Goal: Information Seeking & Learning: Learn about a topic

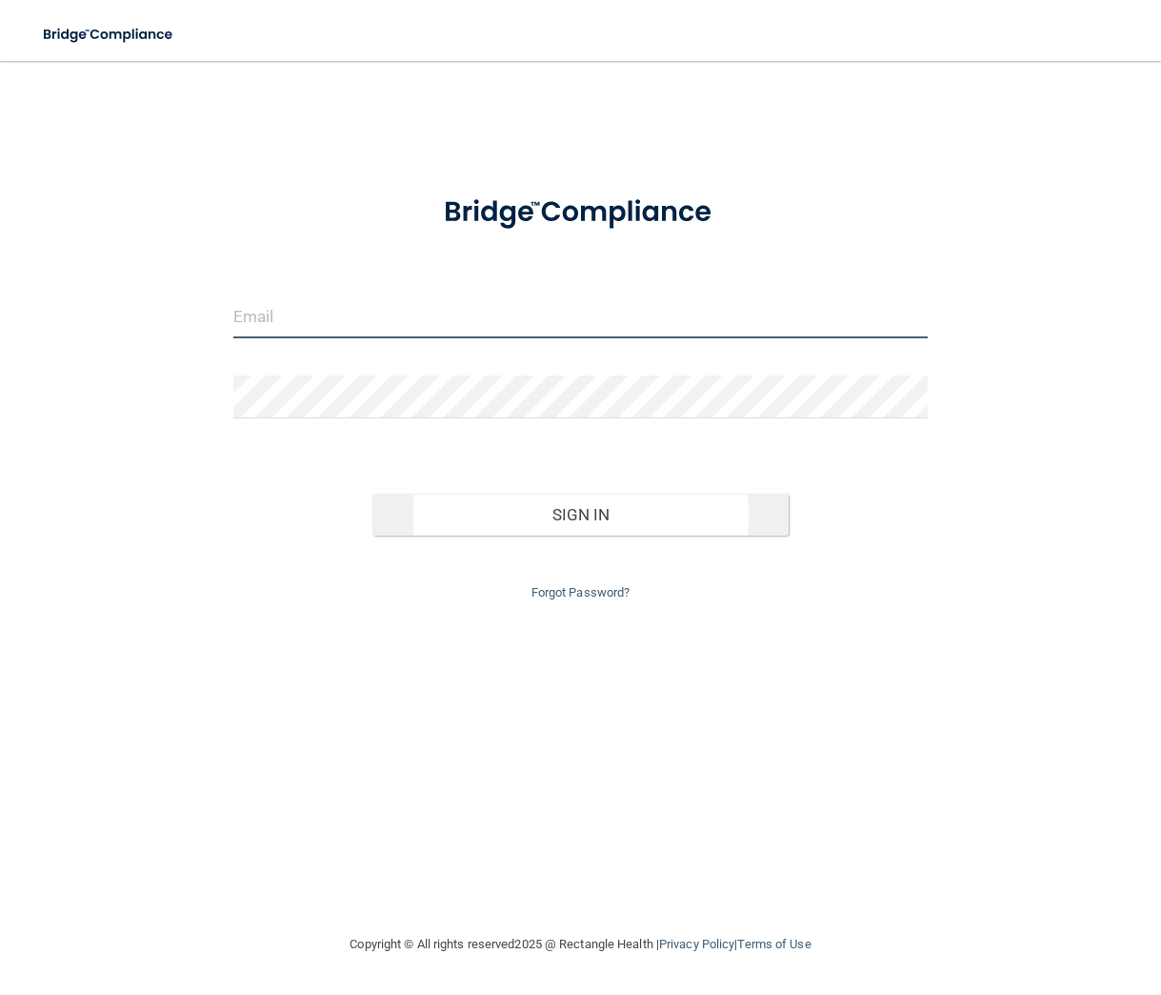
type input "[EMAIL_ADDRESS][DOMAIN_NAME]"
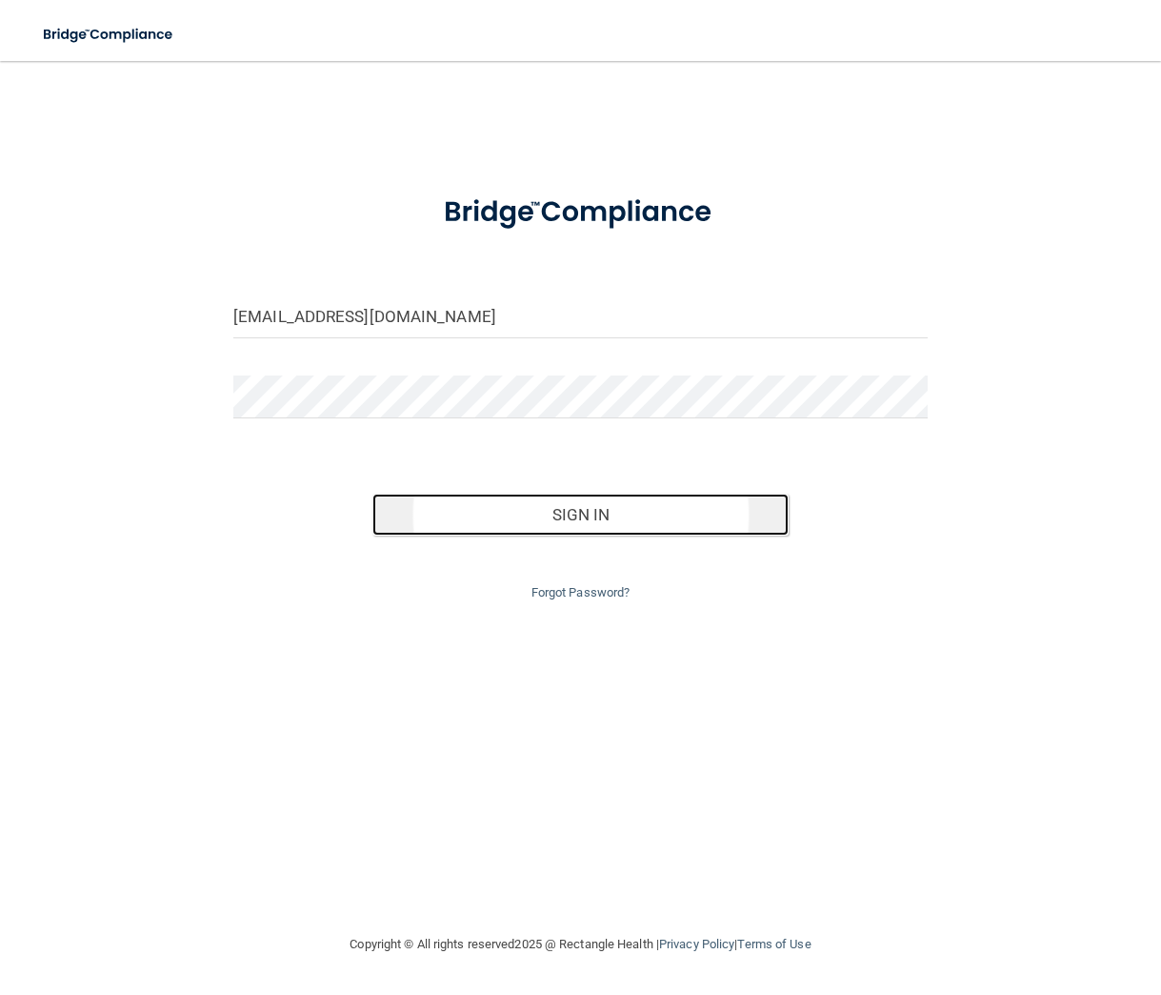
click at [459, 503] on button "Sign In" at bounding box center [580, 514] width 416 height 42
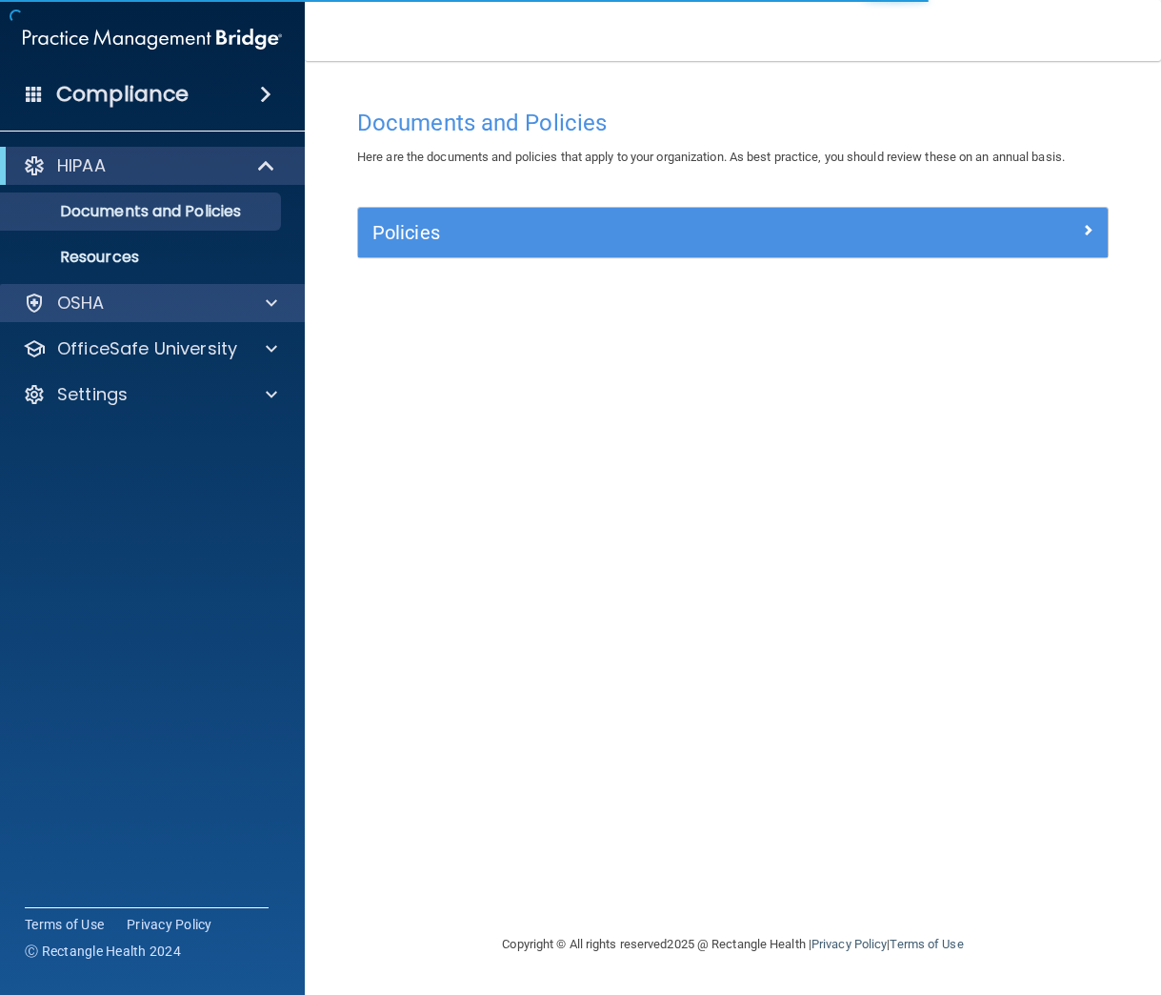
click at [138, 289] on div "OSHA" at bounding box center [153, 303] width 306 height 38
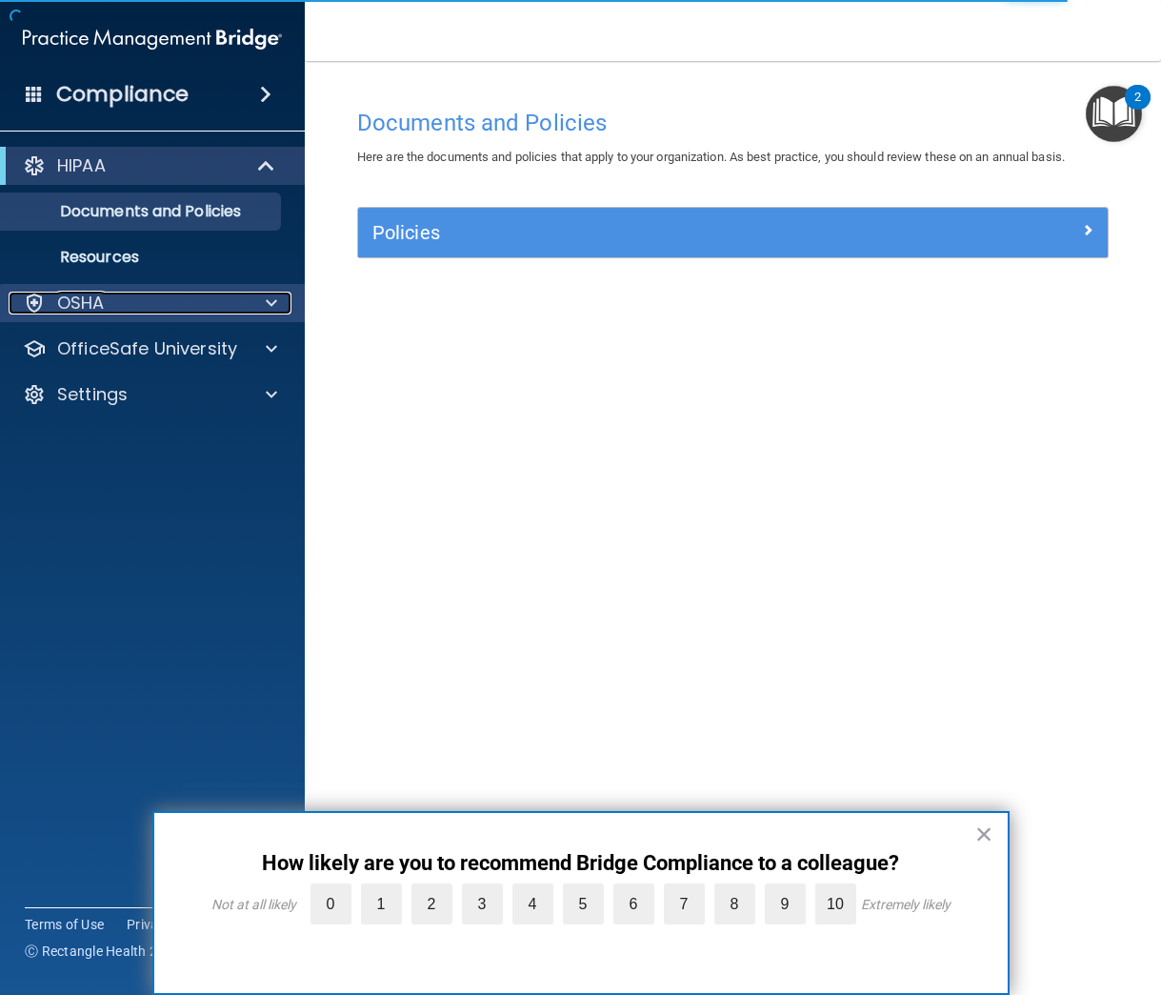
click at [263, 298] on div at bounding box center [269, 303] width 48 height 23
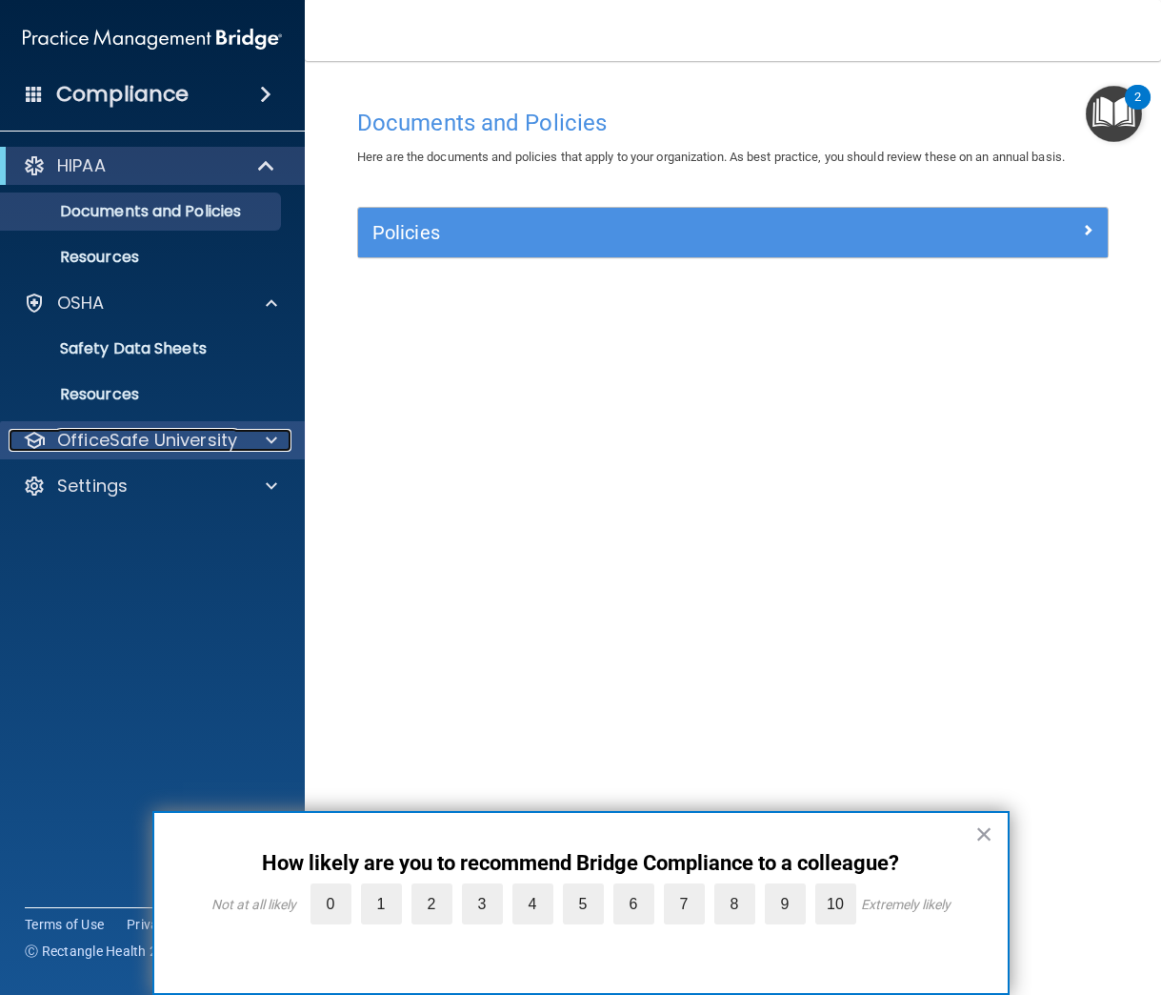
click at [266, 441] on span at bounding box center [271, 440] width 11 height 23
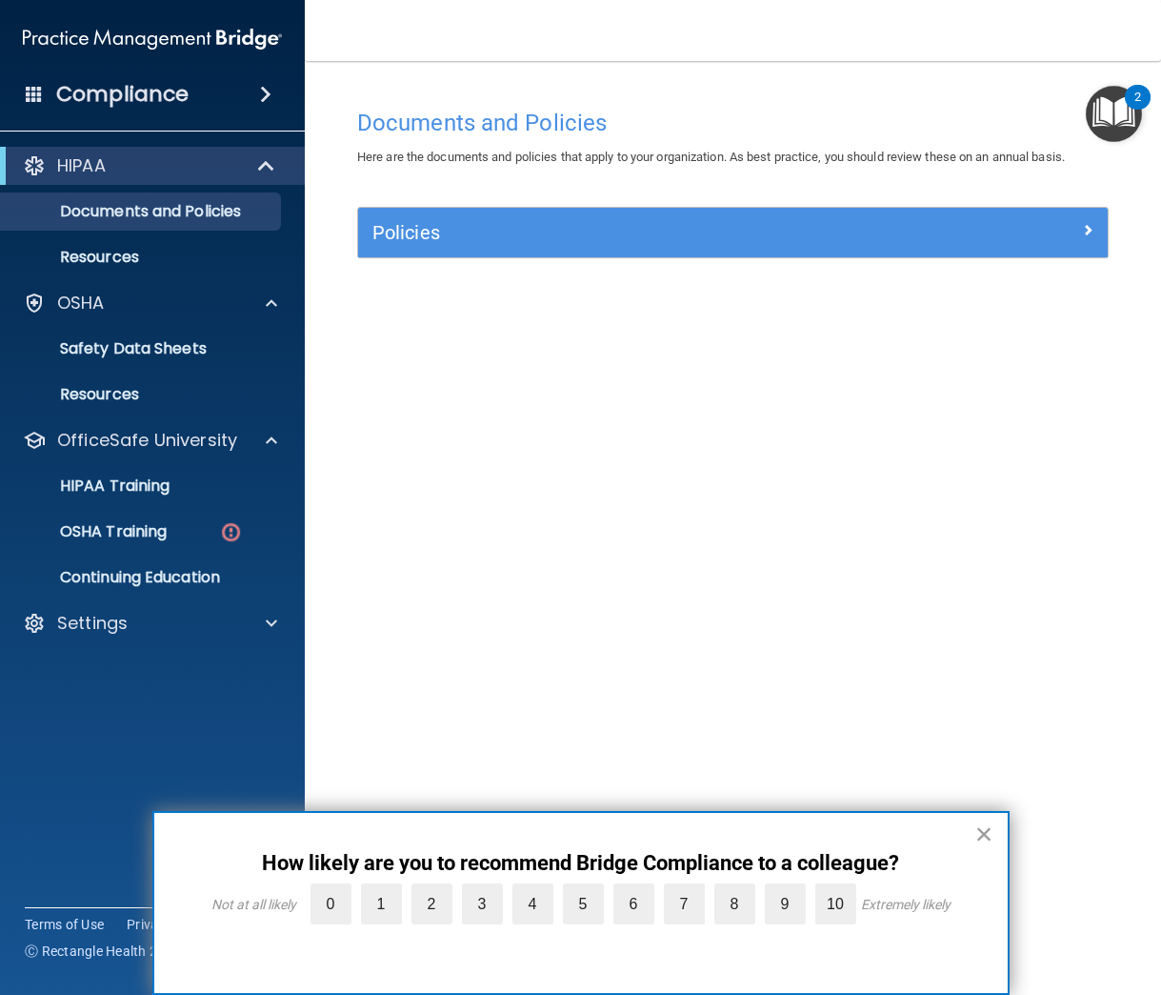
click at [980, 838] on button "×" at bounding box center [985, 833] width 18 height 30
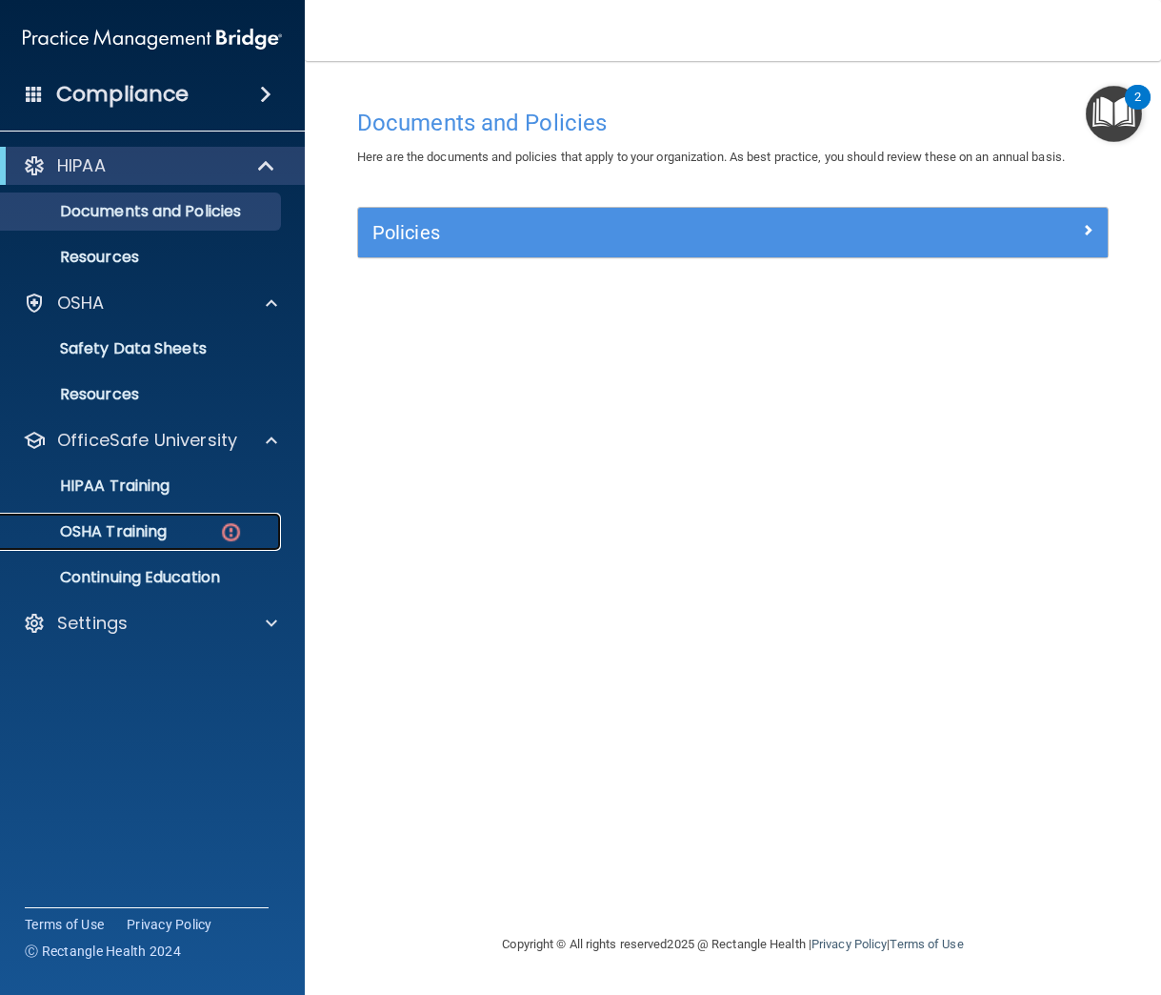
click at [118, 536] on p "OSHA Training" at bounding box center [89, 531] width 154 height 19
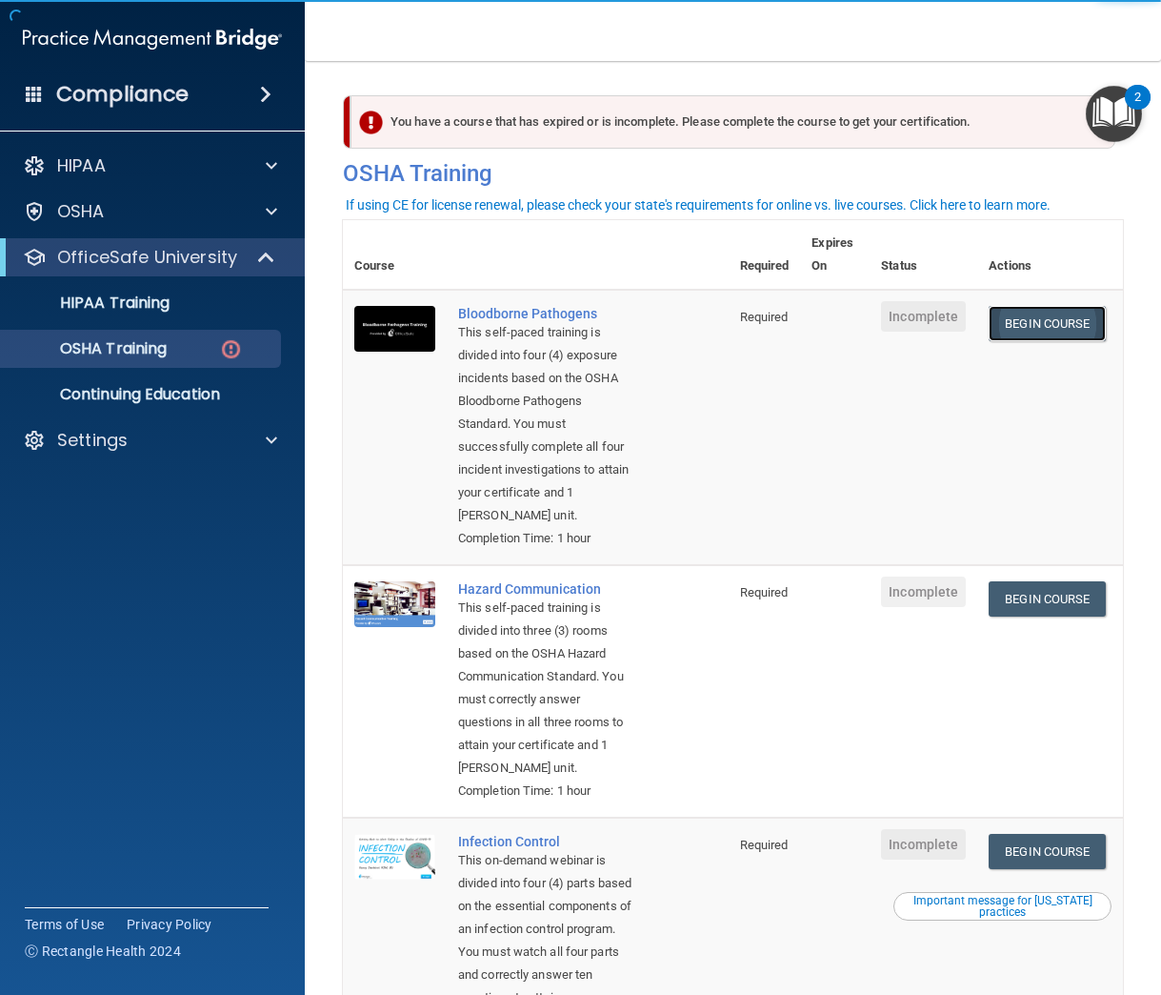
click at [1026, 333] on link "Begin Course" at bounding box center [1047, 323] width 116 height 35
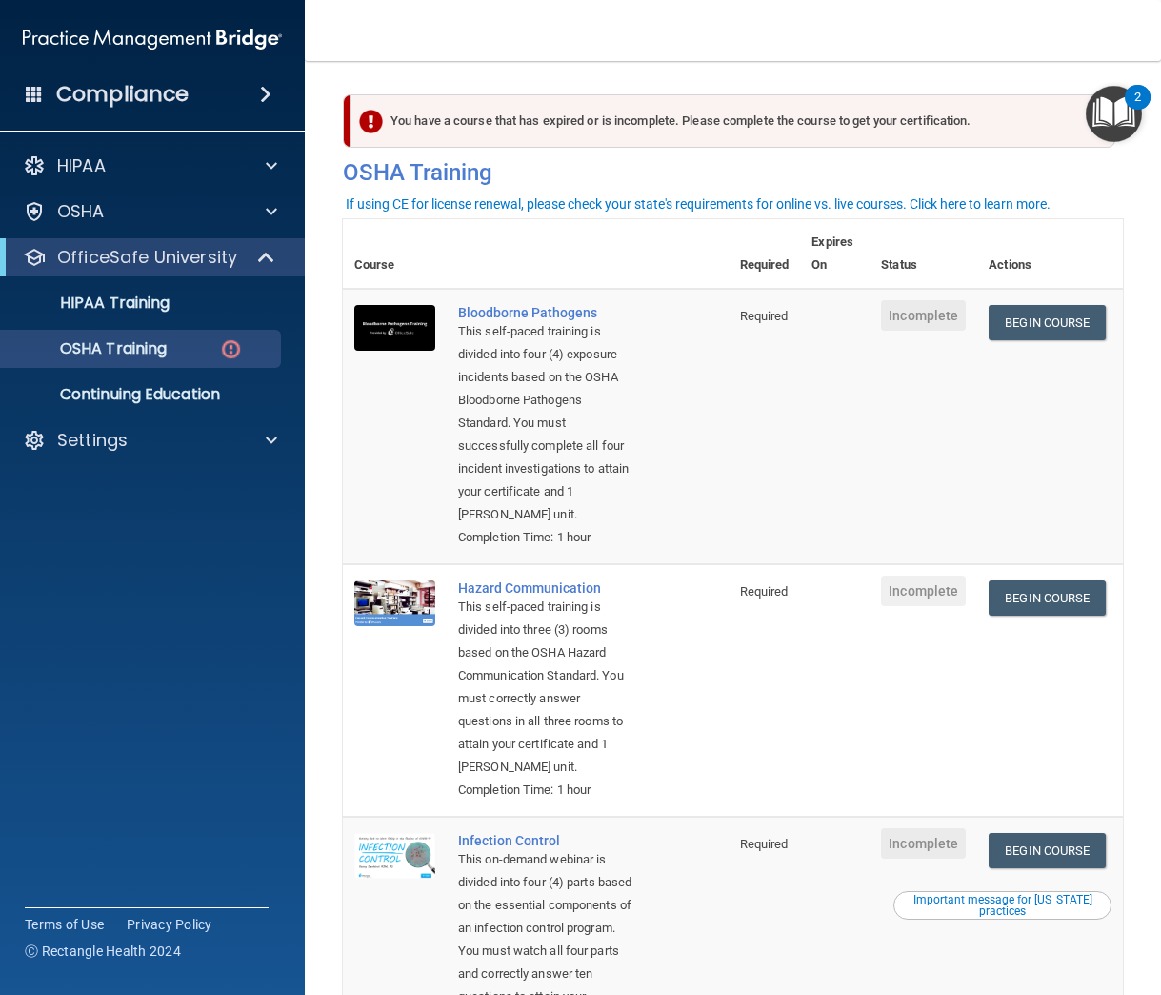
click at [1114, 105] on img "Open Resource Center, 2 new notifications" at bounding box center [1114, 114] width 56 height 56
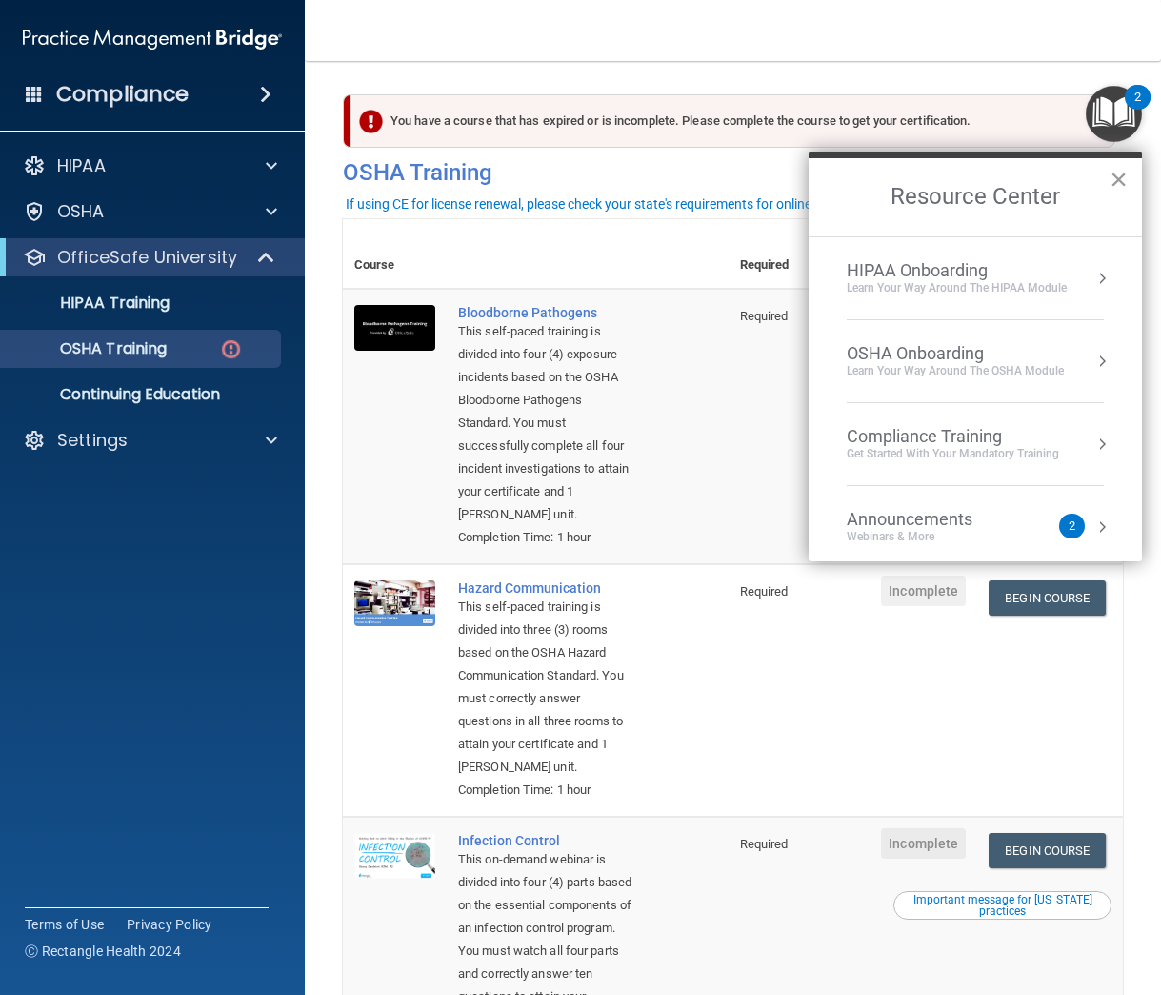
click at [1114, 178] on button "×" at bounding box center [1119, 179] width 18 height 30
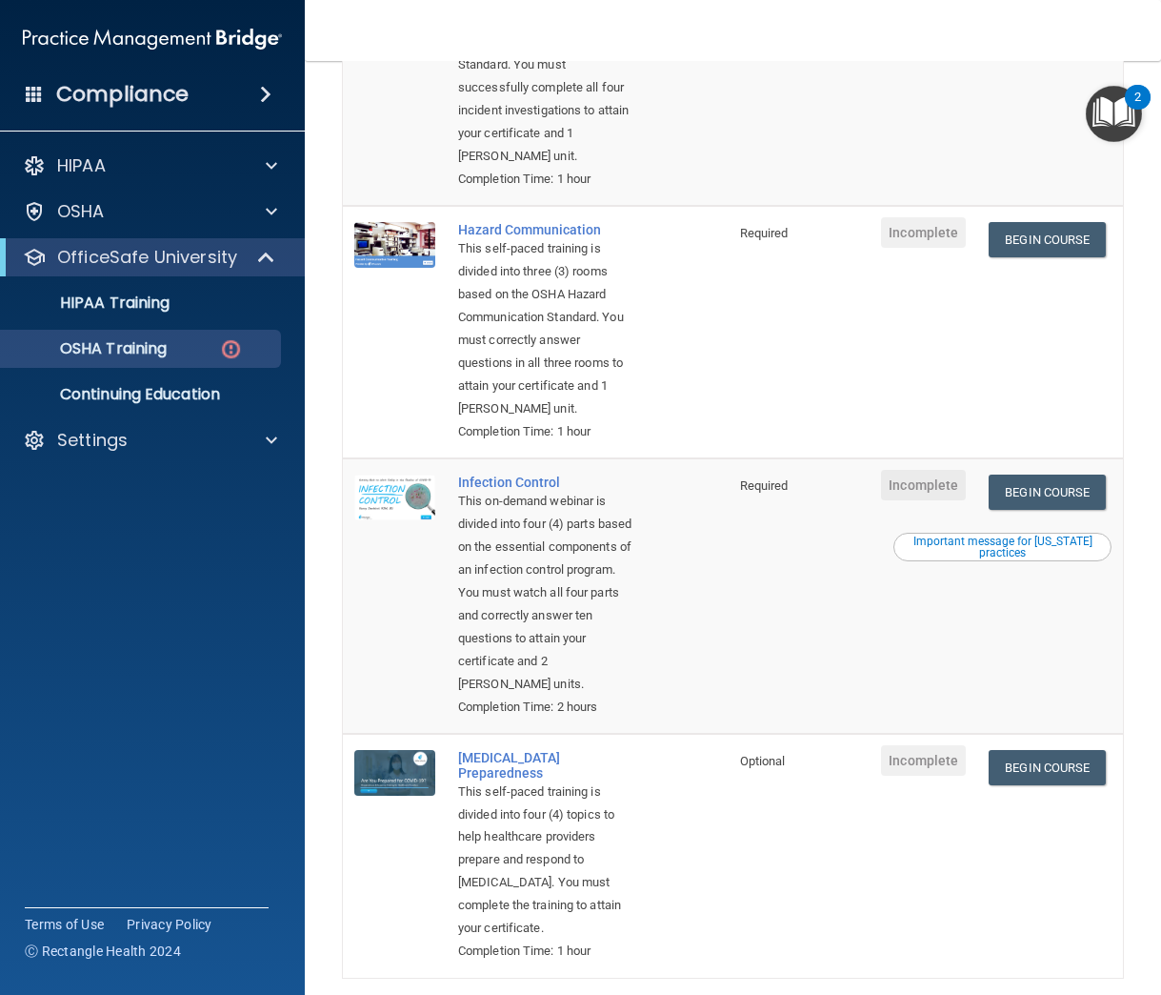
scroll to position [350, 0]
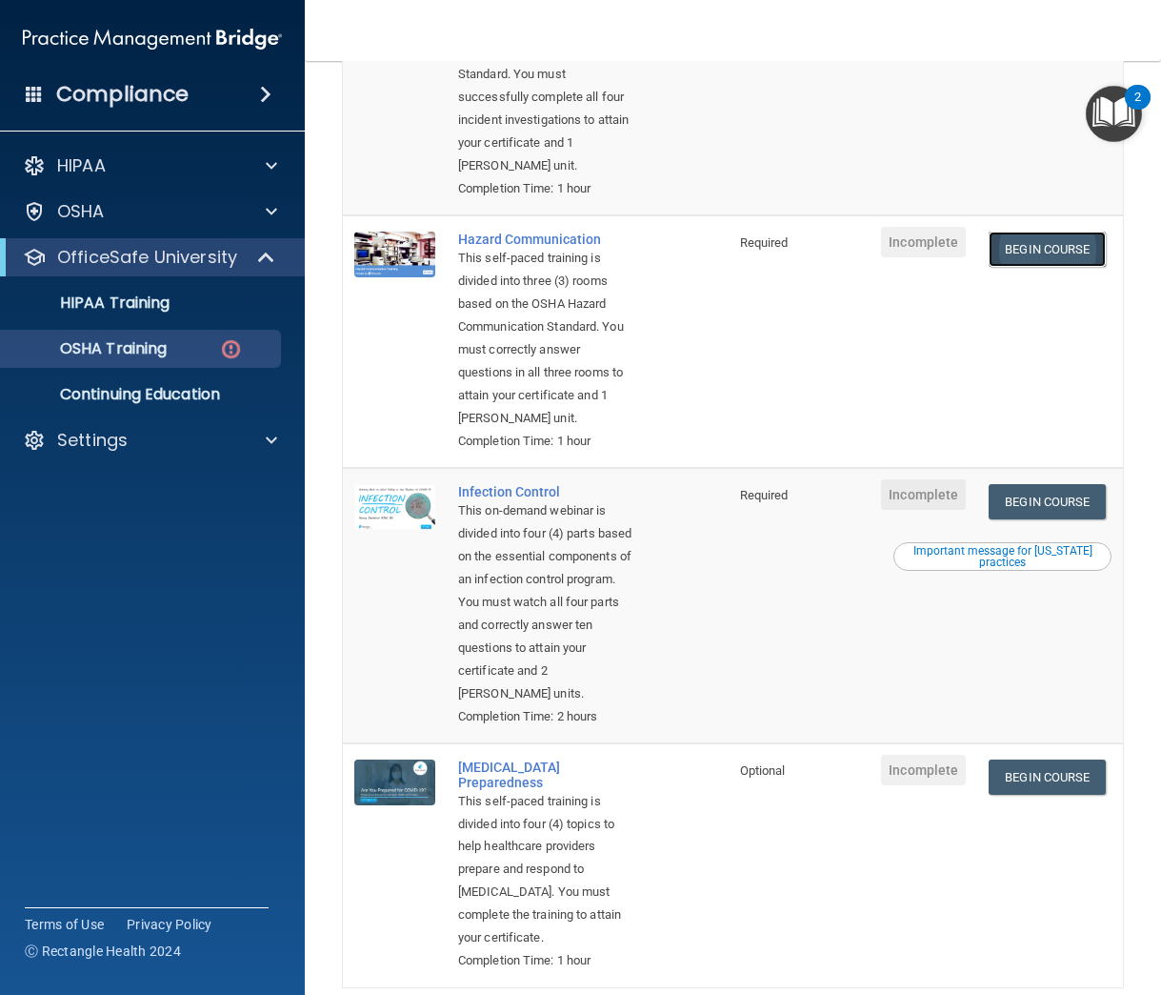
click at [1022, 266] on link "Begin Course" at bounding box center [1047, 248] width 116 height 35
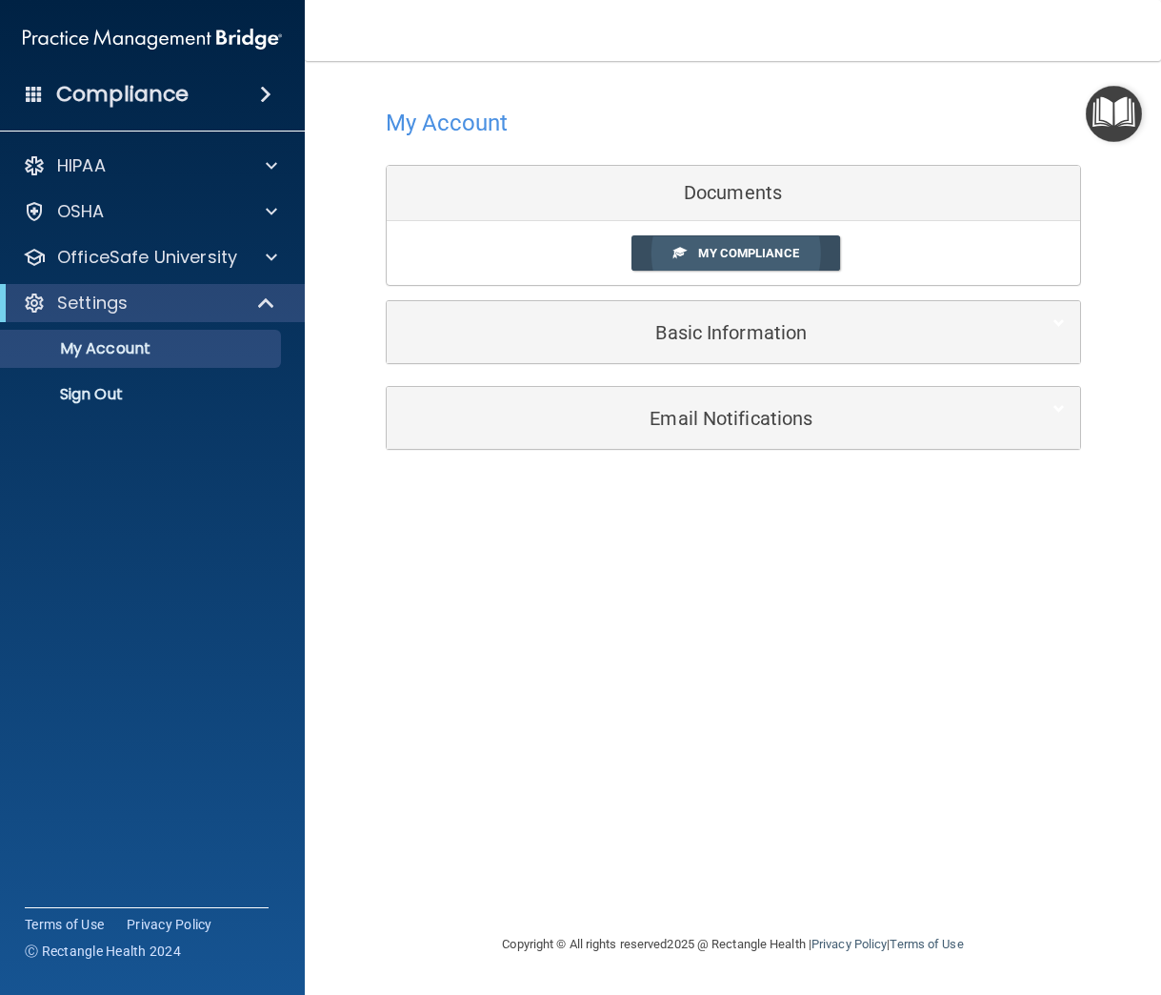
click at [737, 242] on link "My Compliance" at bounding box center [736, 252] width 209 height 35
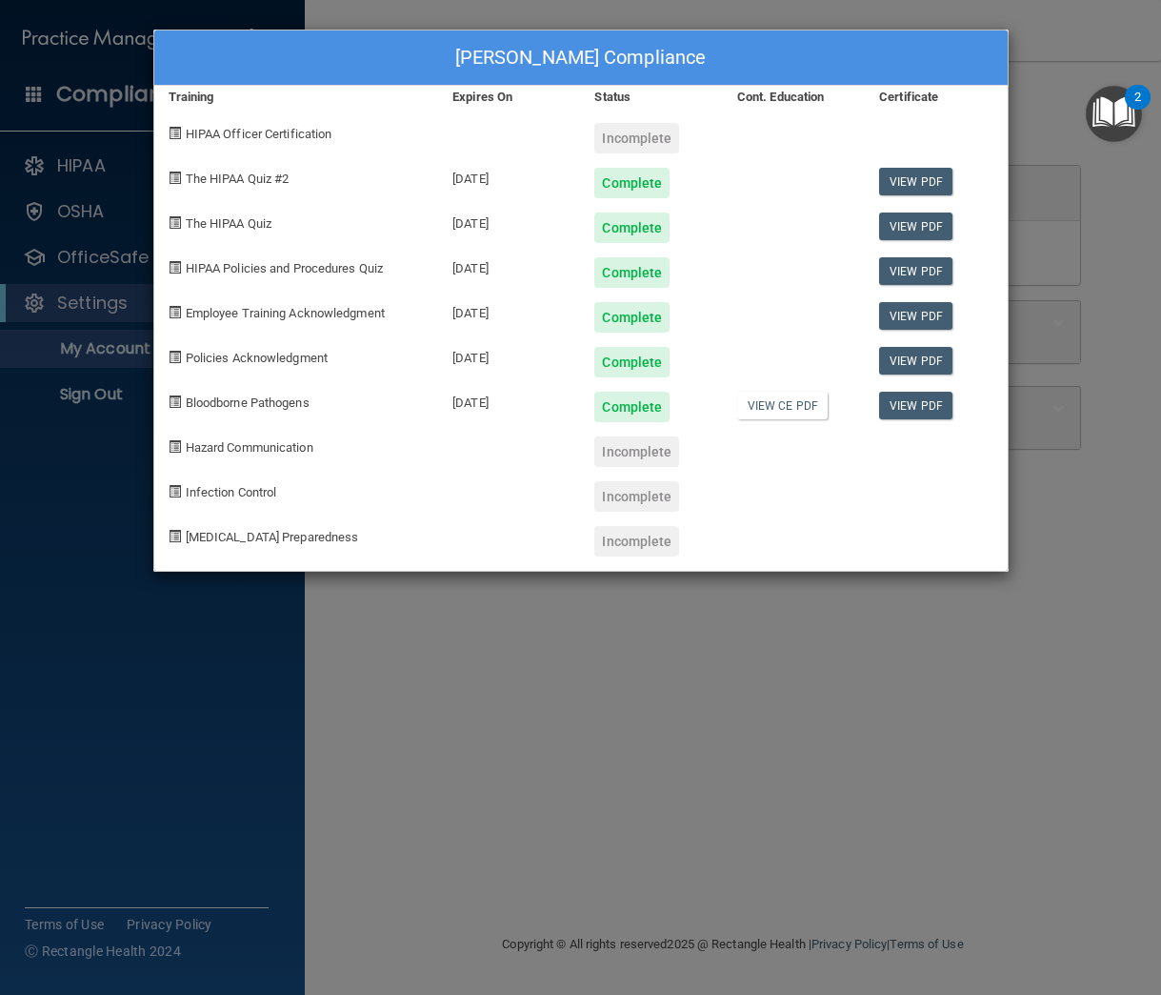
click at [976, 284] on div "View PDF" at bounding box center [936, 265] width 142 height 45
click at [1038, 289] on div "Jada Bingle's Compliance Training Expires On Status Cont. Education Certificate…" at bounding box center [580, 497] width 1161 height 995
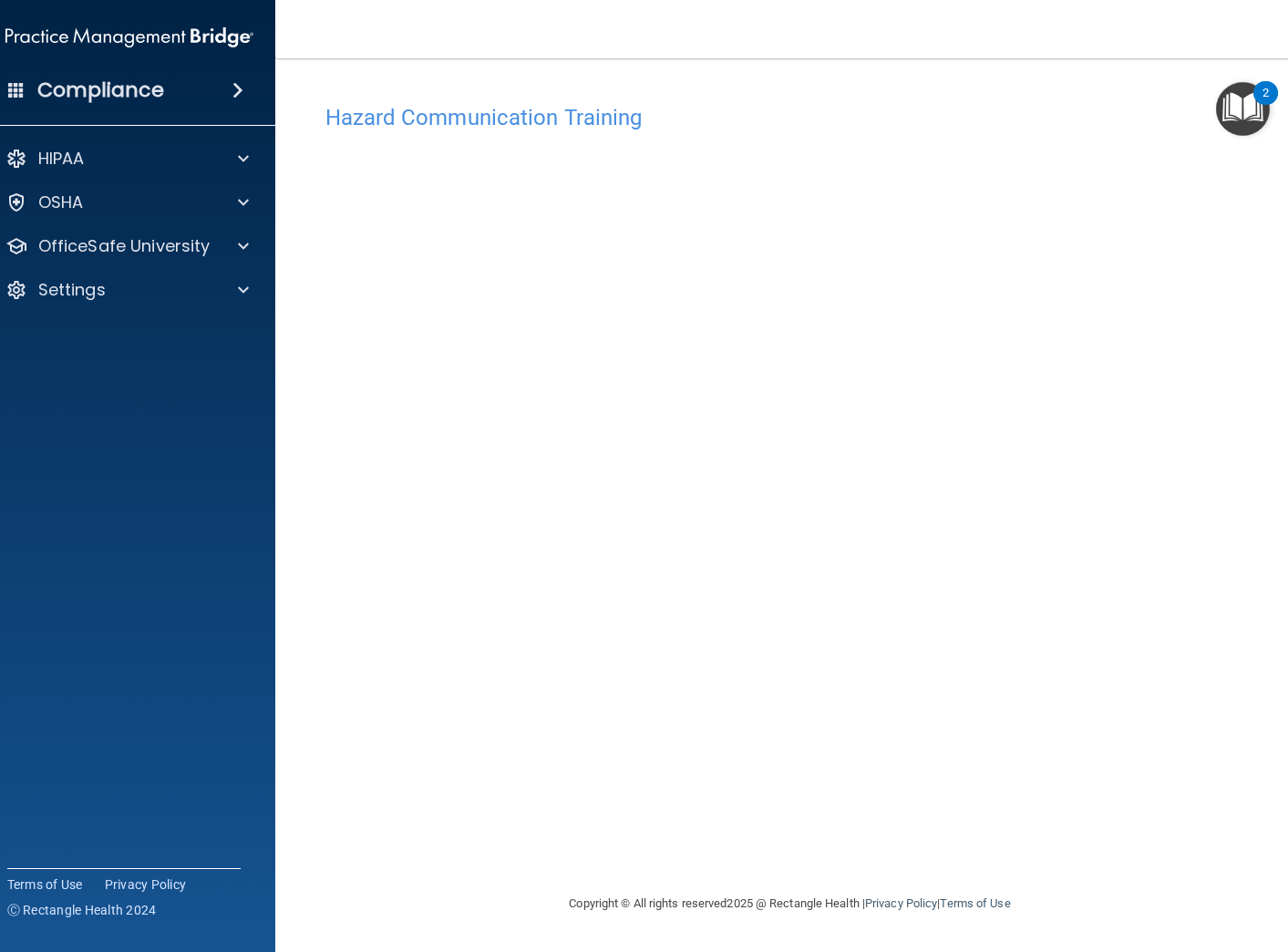
click at [491, 137] on div "Hazard Communication Training" at bounding box center [790, 117] width 957 height 45
click at [492, 129] on div "Hazard Communication Training" at bounding box center [790, 117] width 957 height 45
click at [500, 121] on h4 "Hazard Communication Training" at bounding box center [790, 118] width 930 height 24
click at [1110, 139] on div "Hazard Communication Training" at bounding box center [790, 117] width 957 height 45
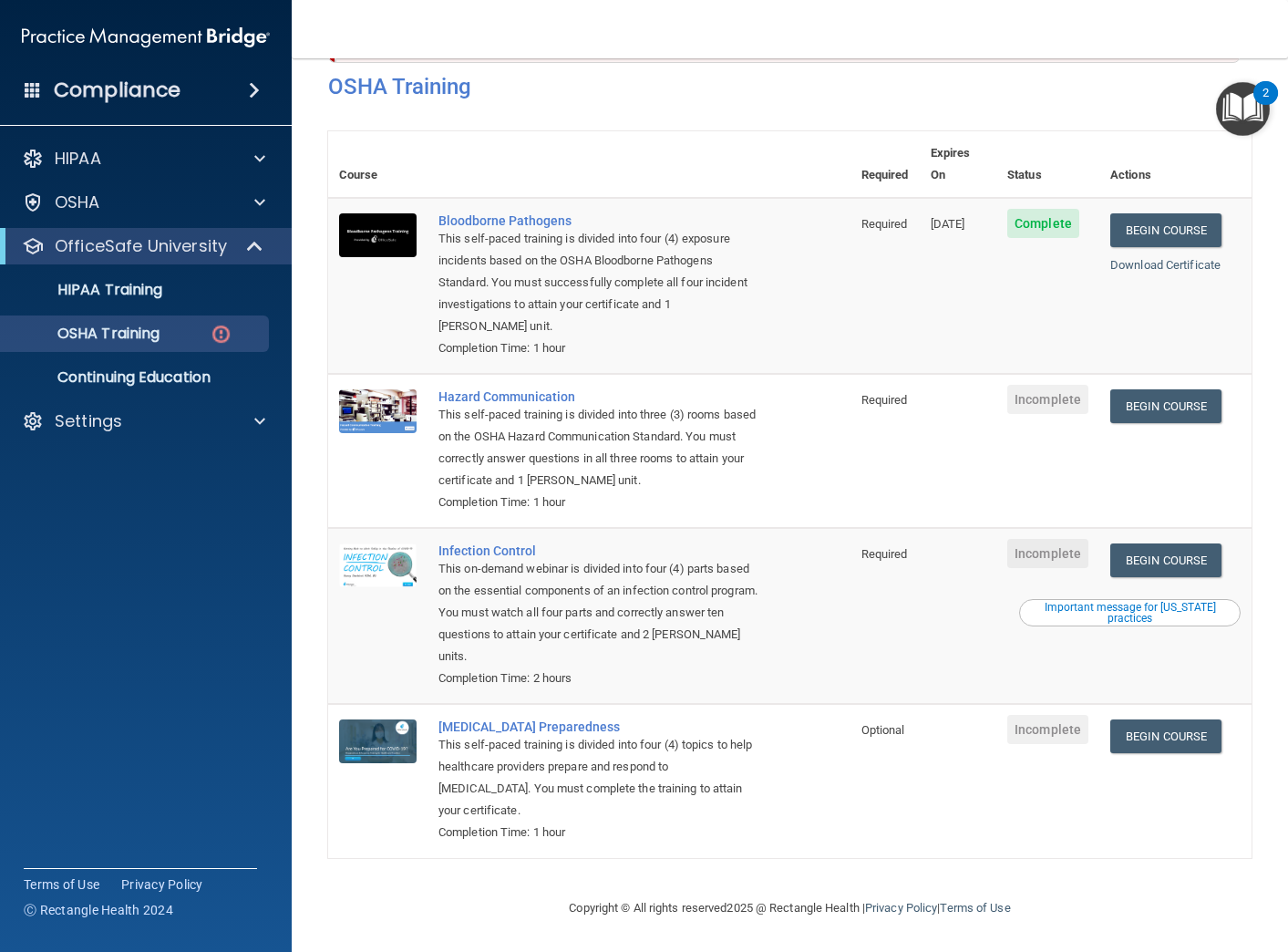
scroll to position [59, 0]
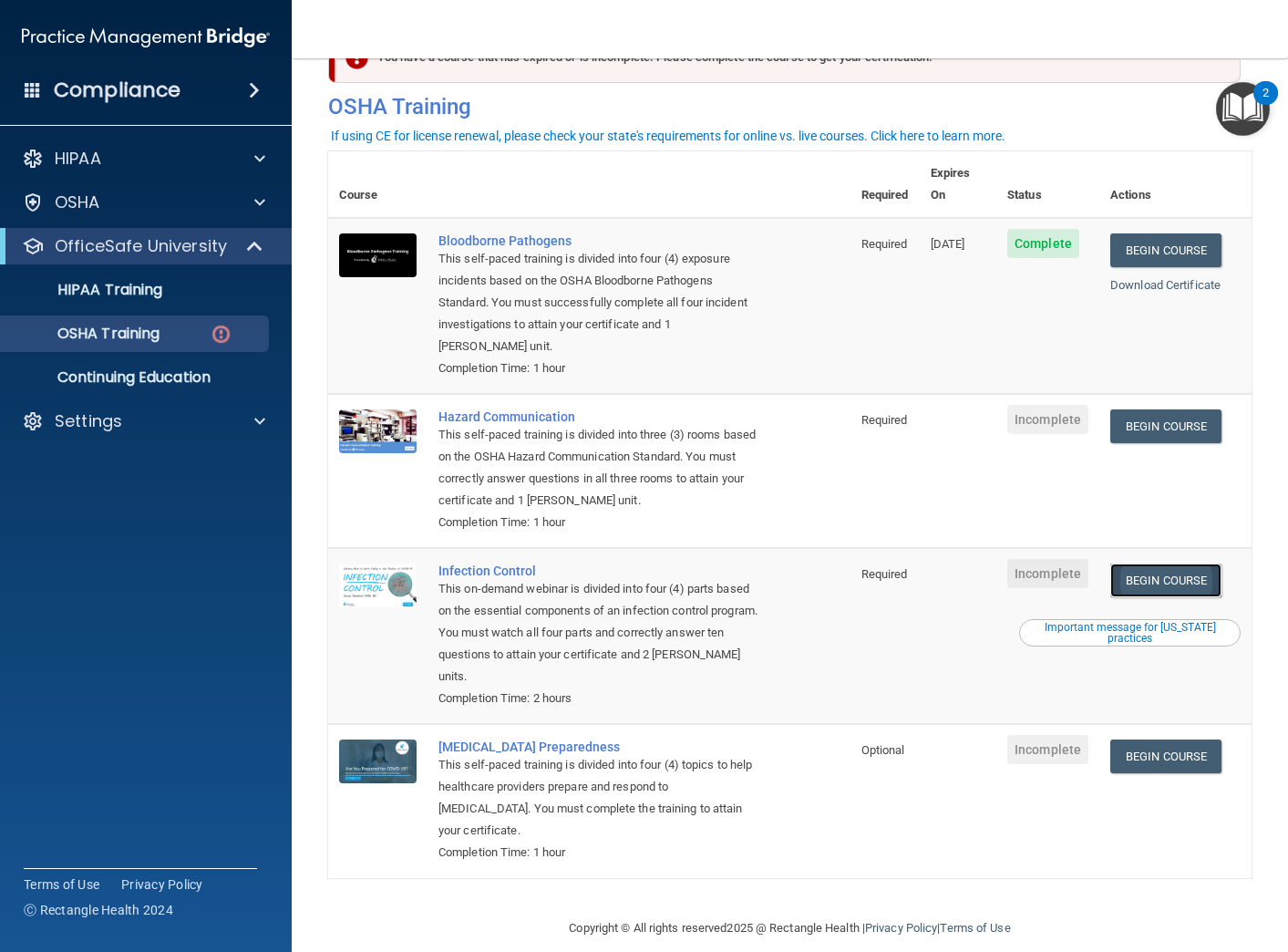
click at [1110, 564] on link "Begin Course" at bounding box center [1166, 580] width 111 height 33
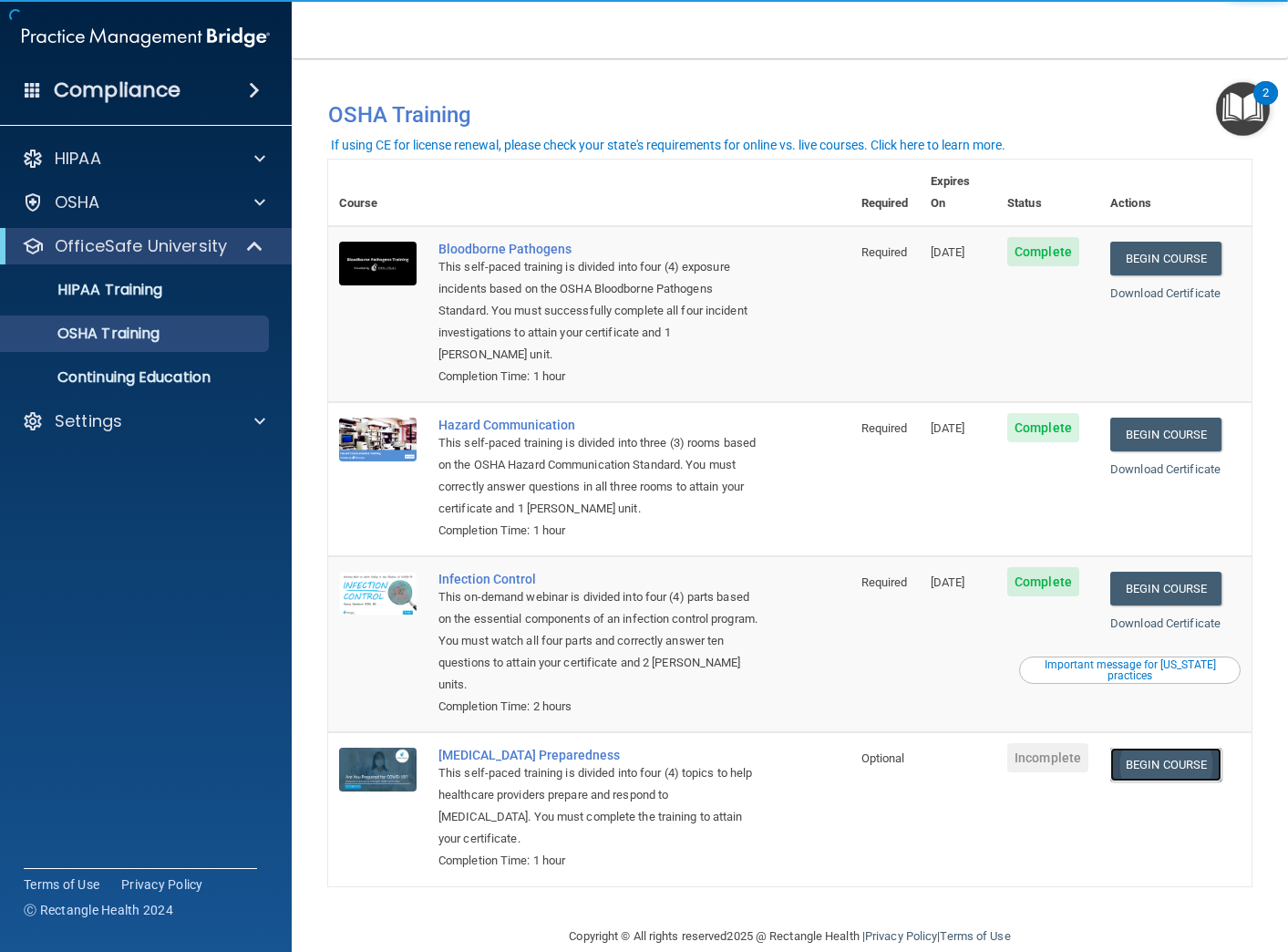
click at [1168, 747] on link "Begin Course" at bounding box center [1166, 764] width 111 height 33
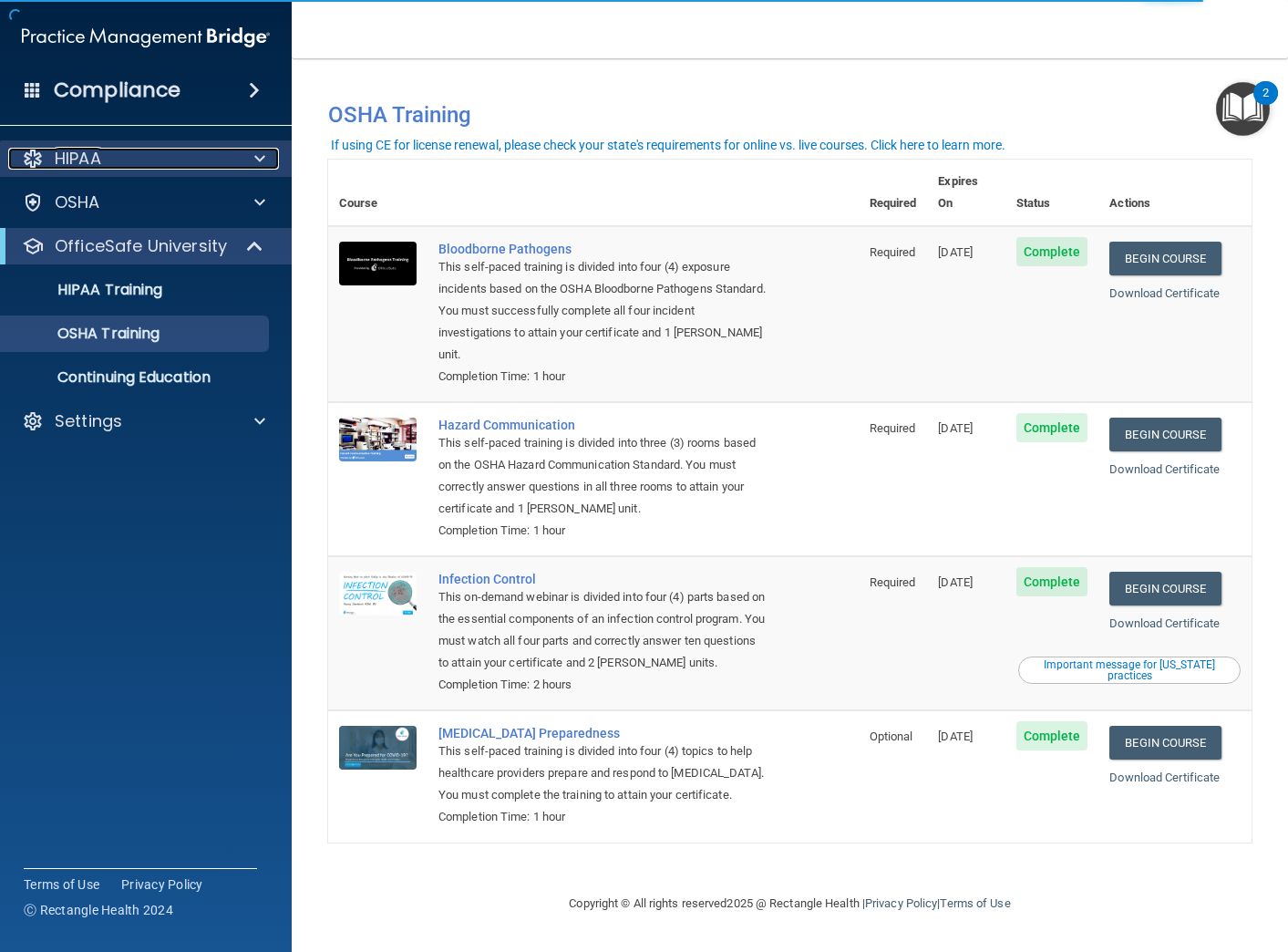
click at [159, 155] on div "HIPAA" at bounding box center [122, 158] width 226 height 22
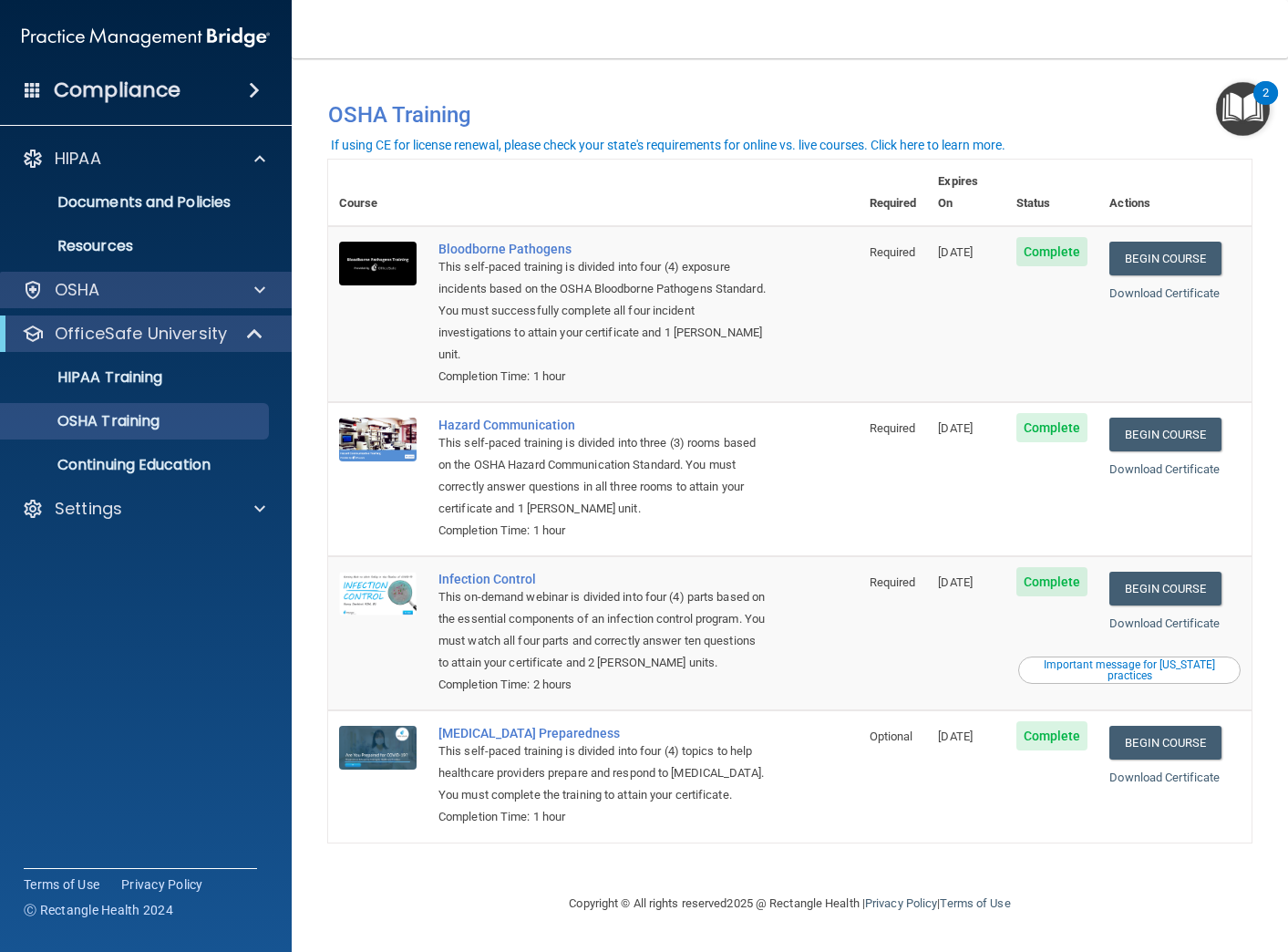
click at [227, 277] on div "OSHA" at bounding box center [146, 290] width 293 height 36
click at [241, 298] on div at bounding box center [257, 290] width 46 height 22
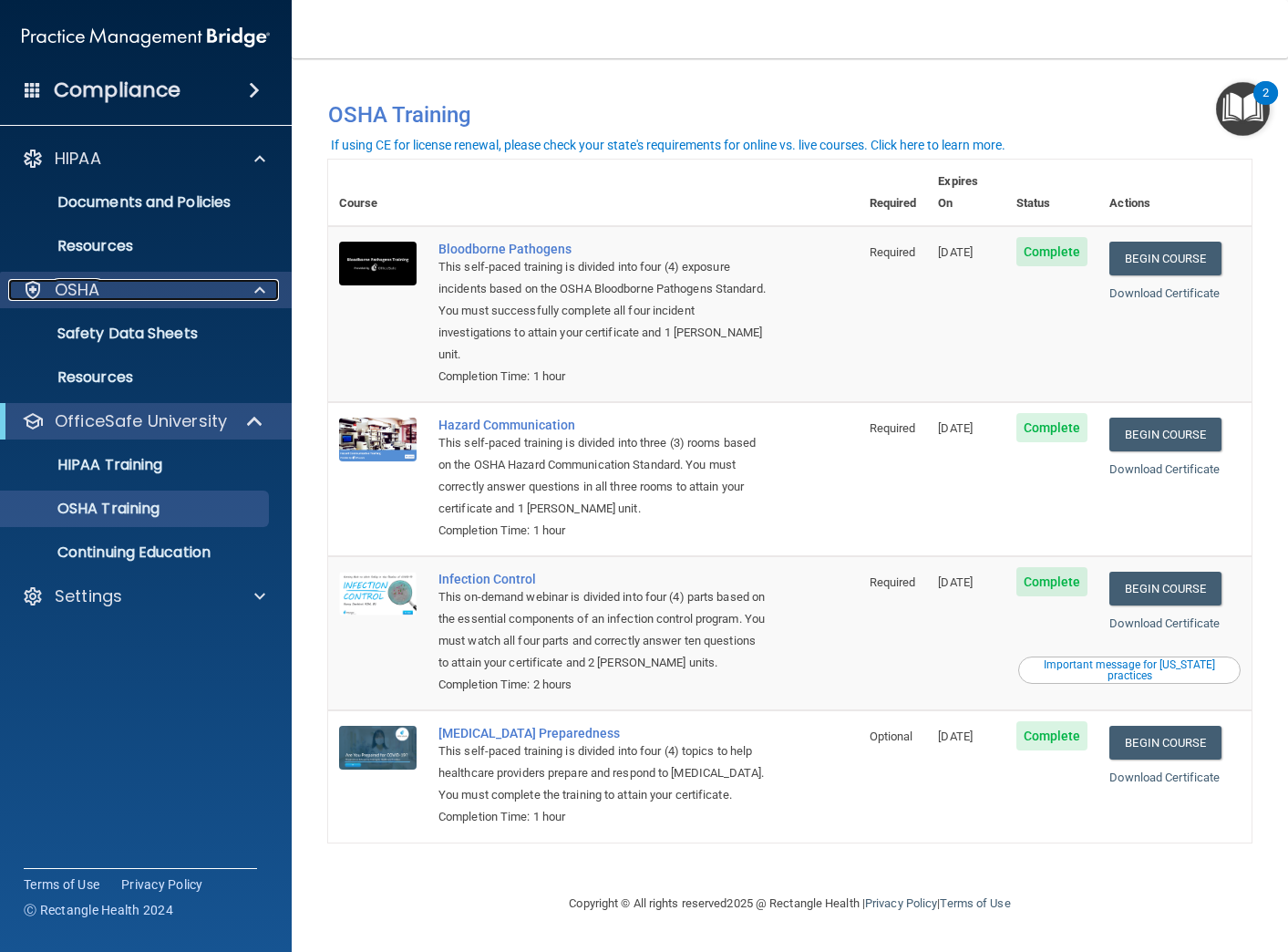
click at [241, 298] on div at bounding box center [257, 290] width 46 height 22
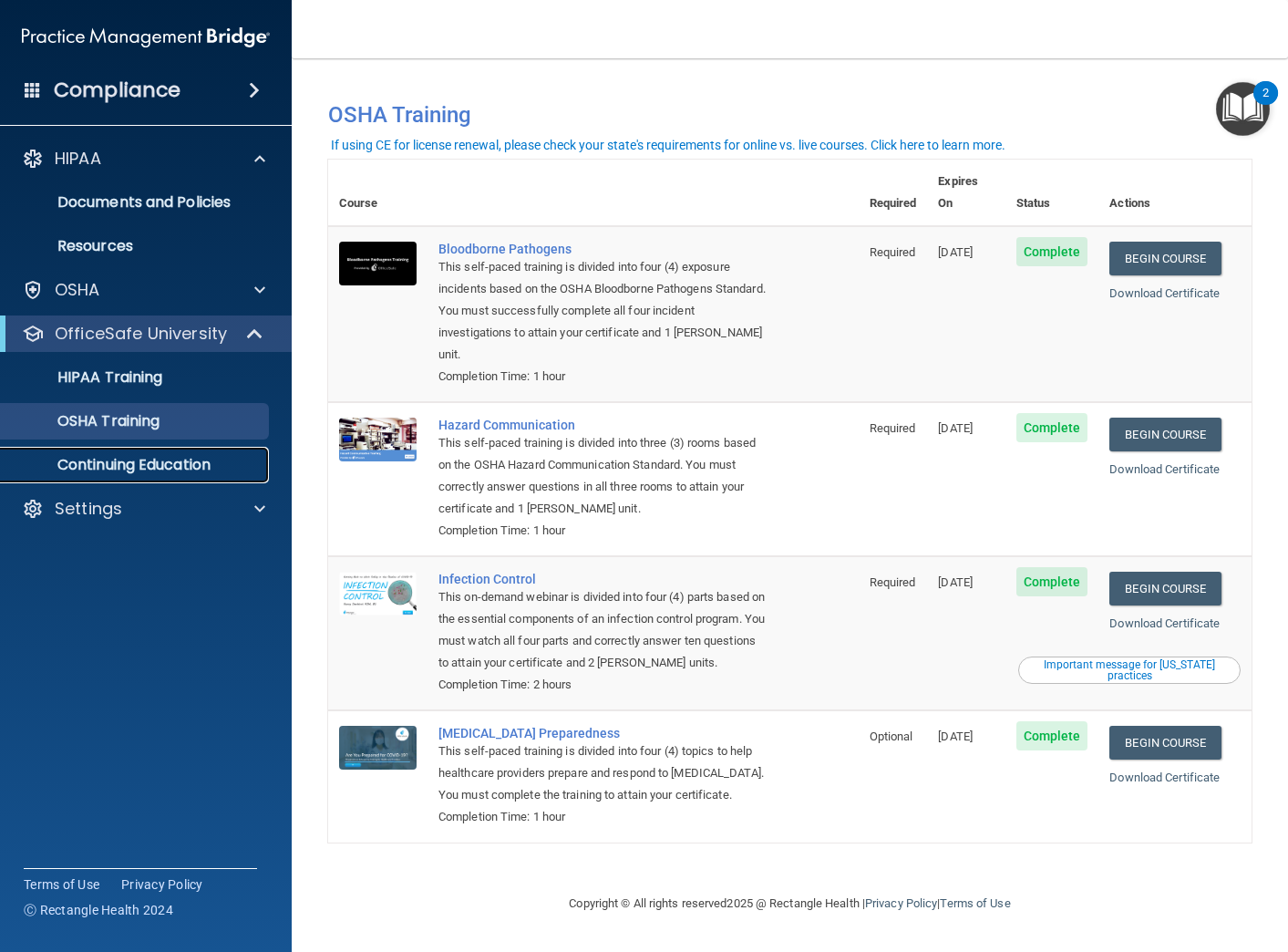
click at [183, 473] on p "Continuing Education" at bounding box center [136, 464] width 249 height 18
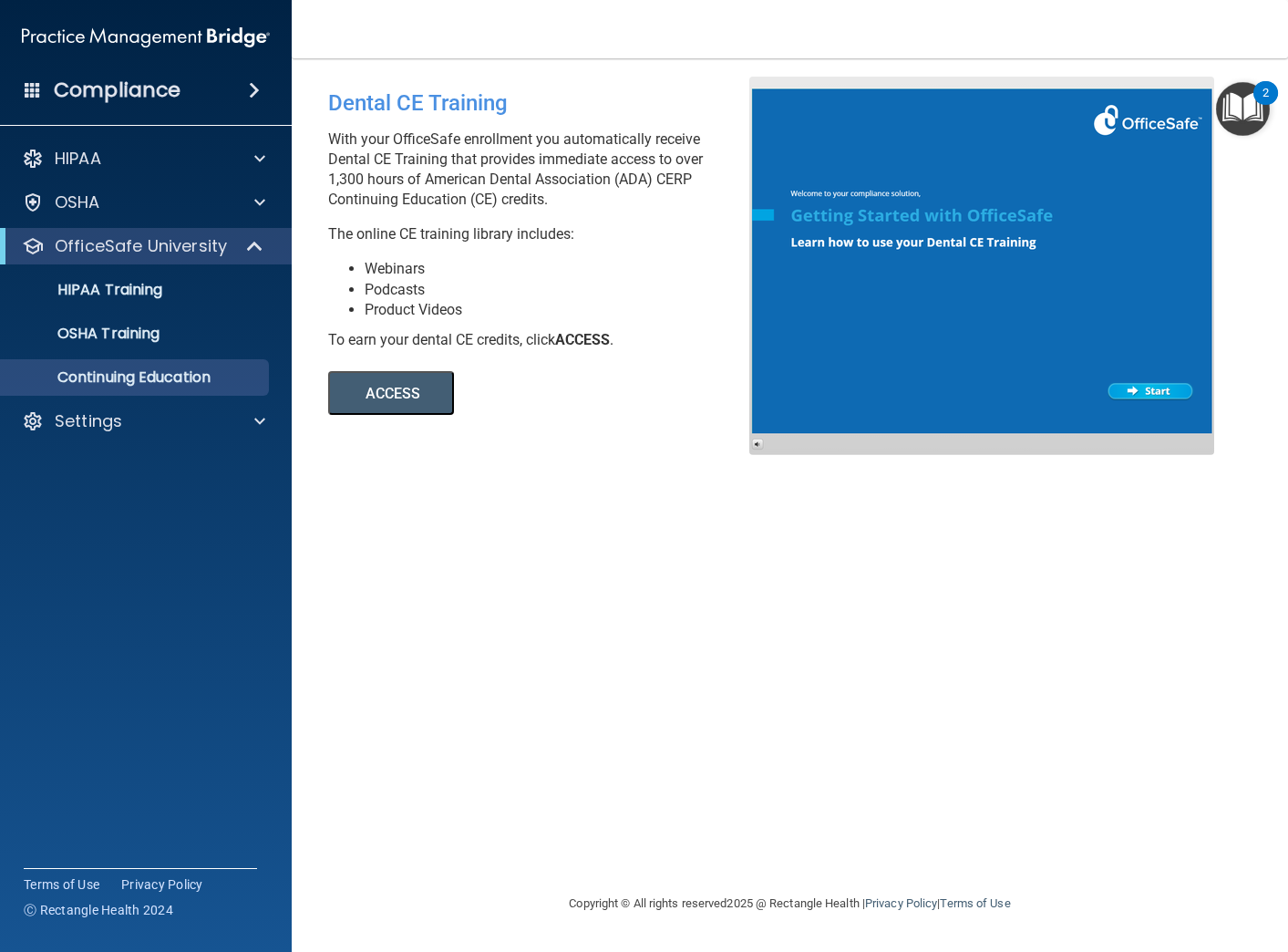
click at [122, 106] on div "Compliance" at bounding box center [145, 90] width 292 height 40
